Goal: Check status: Check status

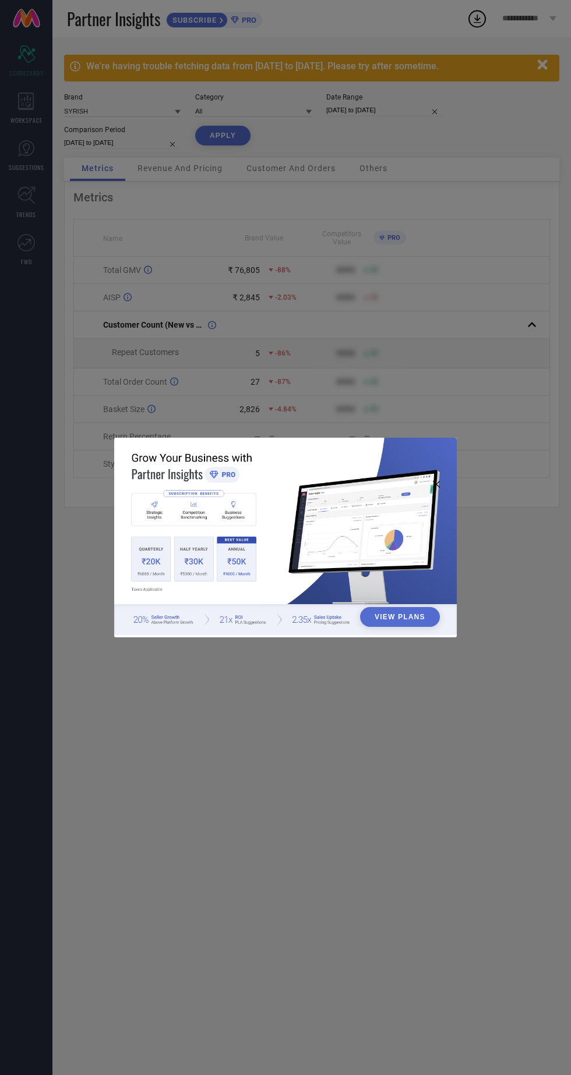
click at [228, 304] on div "View Plans" at bounding box center [285, 537] width 571 height 1075
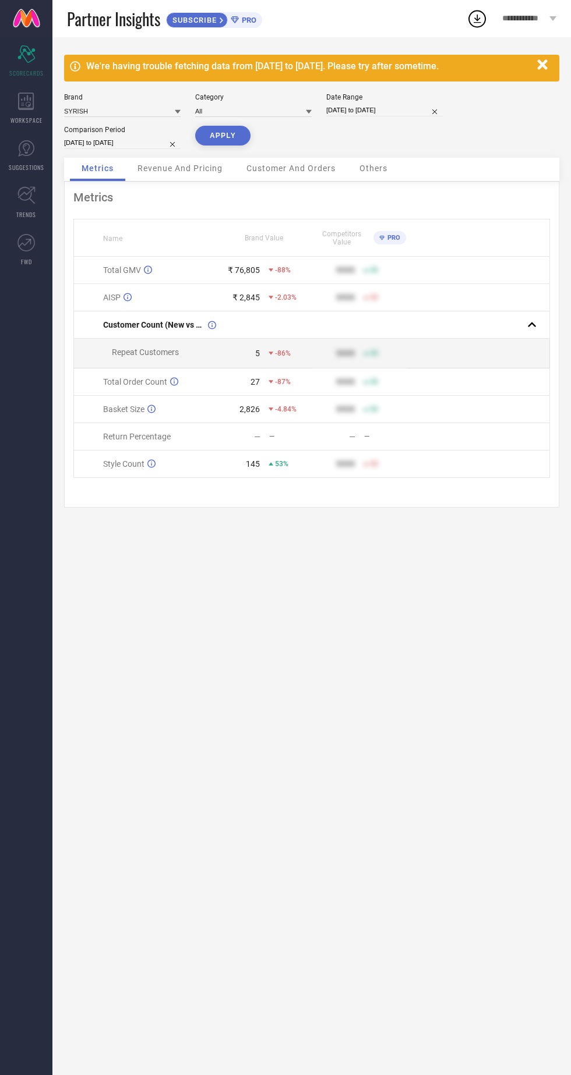
select select "8"
select select "2025"
select select "9"
select select "2025"
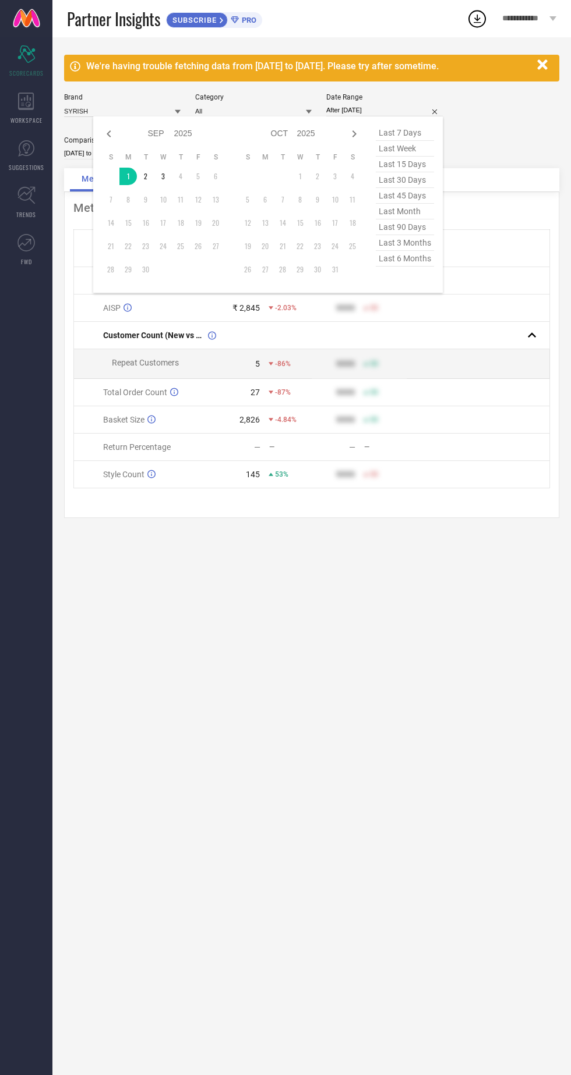
type input "[DATE] to [DATE]"
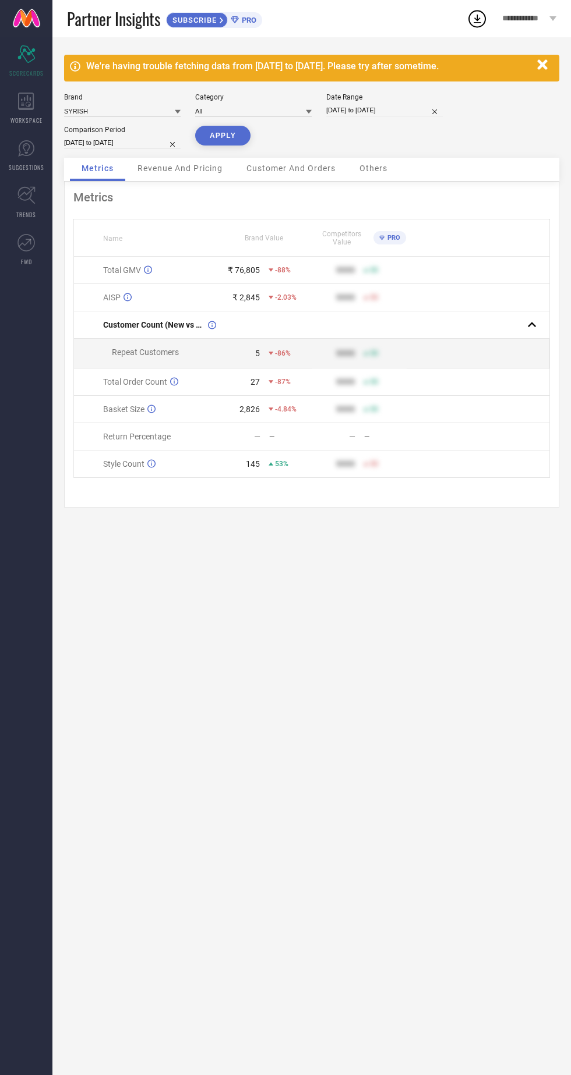
click at [226, 139] on button "APPLY" at bounding box center [222, 136] width 55 height 20
